Goal: Complete application form

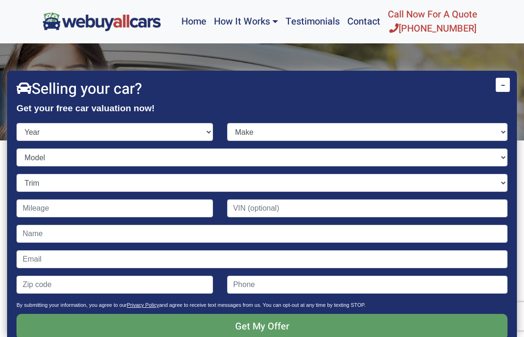
select select "2011"
click at [257, 123] on select "Make Acura Aston [PERSON_NAME] Audi Bentley BMW Buick Cadillac Chevrolet Chrysl…" at bounding box center [367, 132] width 280 height 18
select select "Cadillac"
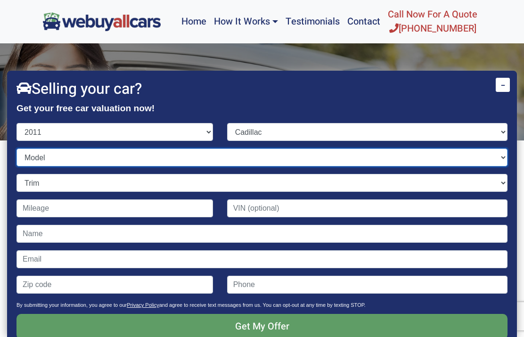
click at [42, 148] on select "Model CTS CTS Coupe CTS Wagon CTS-V CTS-V Coupe CTS-V Wagon DTS Escalade Escala…" at bounding box center [261, 157] width 491 height 18
select select "SRX"
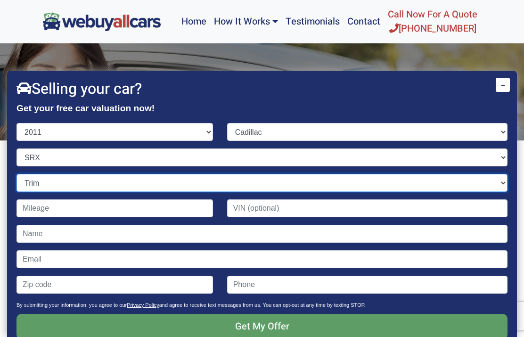
click at [32, 174] on select "Trim 4dr SUV (3.0L 6cyl) Luxury 4dr SUV (3.0L 6cyl) Luxury 4dr SUV AWD (3.0L 6c…" at bounding box center [261, 183] width 491 height 18
select select "4dr SUV (3.0L 6cyl)"
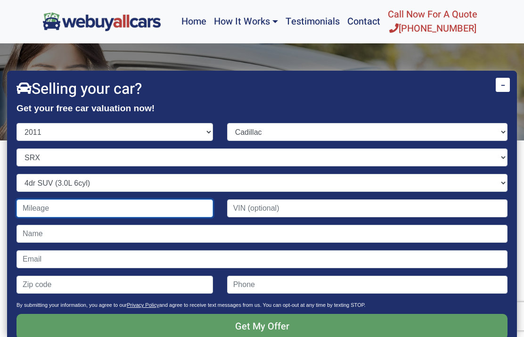
click at [34, 199] on input "Contact form" at bounding box center [114, 208] width 196 height 18
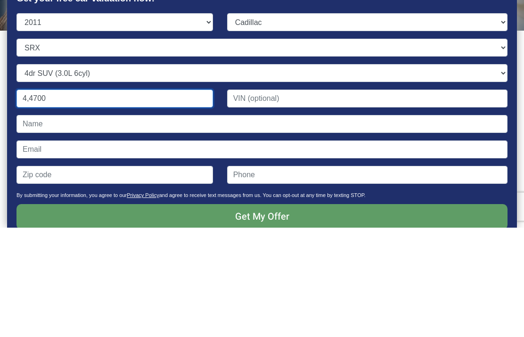
type input "44,700"
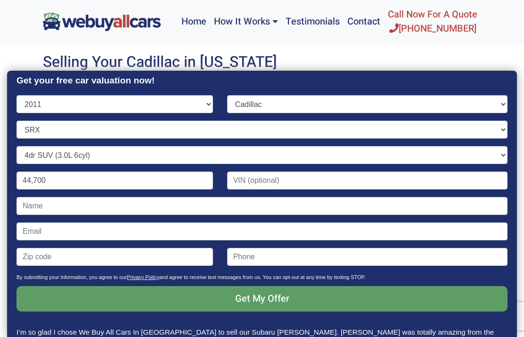
scroll to position [27, 0]
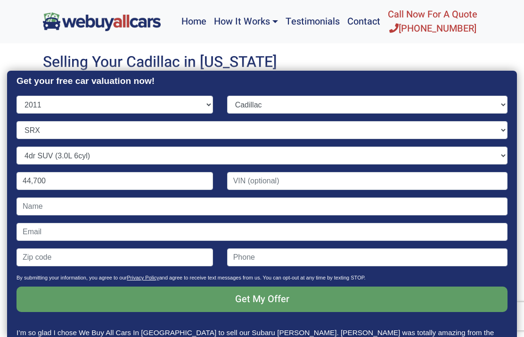
click at [144, 286] on input "Get My Offer" at bounding box center [261, 298] width 491 height 25
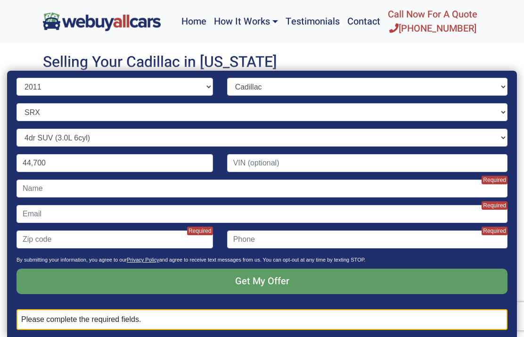
scroll to position [45, 0]
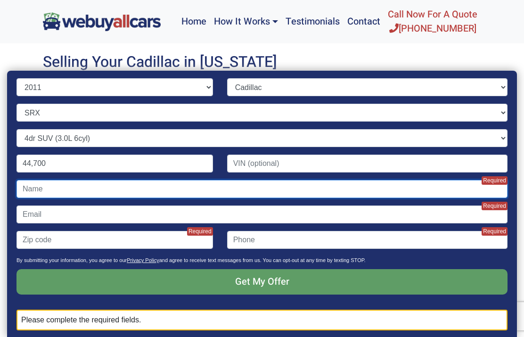
click at [38, 180] on input "Contact form" at bounding box center [261, 189] width 491 height 18
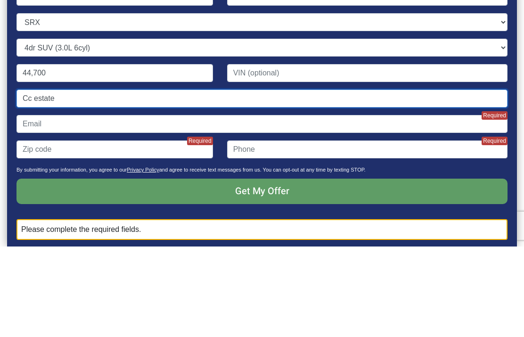
type input "Cc estate"
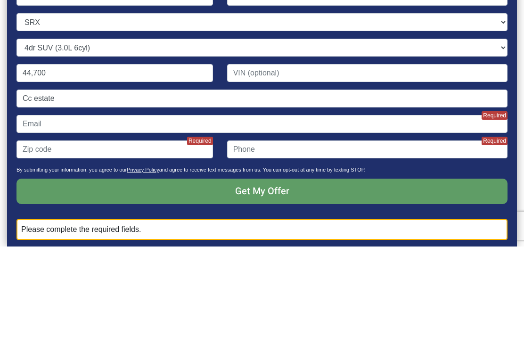
click at [40, 205] on input "Contact form" at bounding box center [261, 214] width 491 height 18
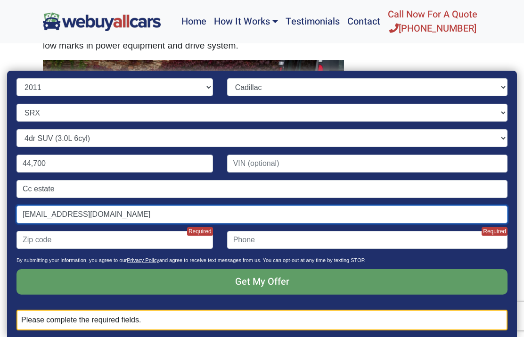
type input "[EMAIL_ADDRESS][DOMAIN_NAME]"
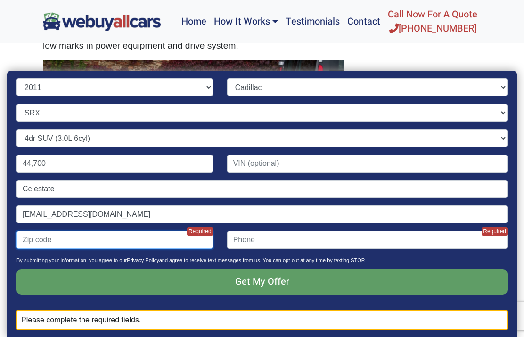
click at [44, 231] on input "Contact form" at bounding box center [114, 240] width 196 height 18
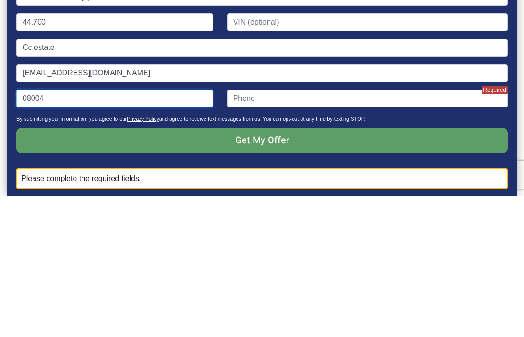
type input "08004"
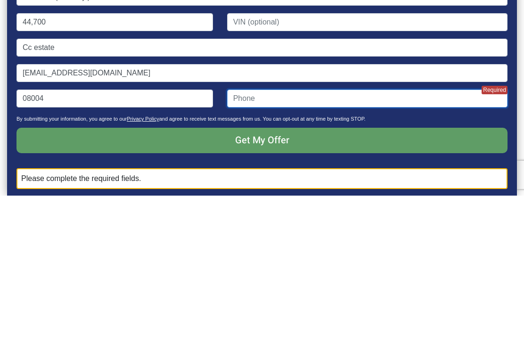
click at [259, 231] on input "Contact form" at bounding box center [367, 240] width 280 height 18
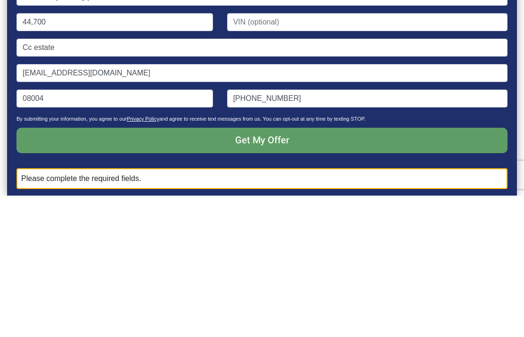
scroll to position [341, 0]
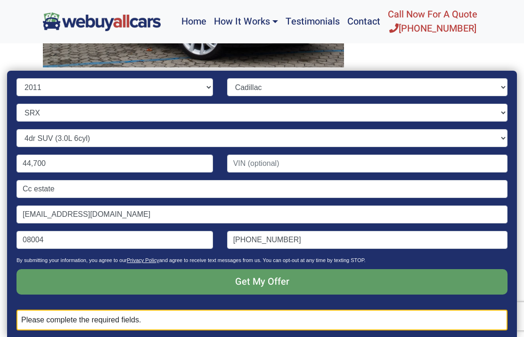
click at [75, 269] on input "Get My Offer" at bounding box center [261, 281] width 491 height 25
type input "[PHONE_NUMBER]"
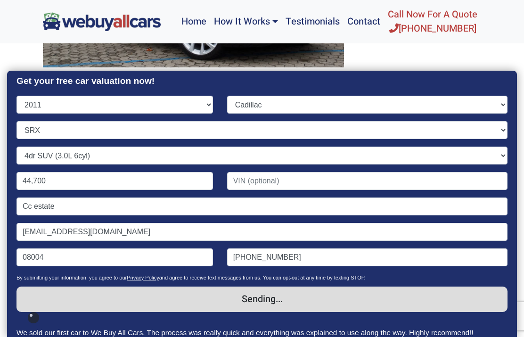
scroll to position [16, 0]
